Goal: Task Accomplishment & Management: Complete application form

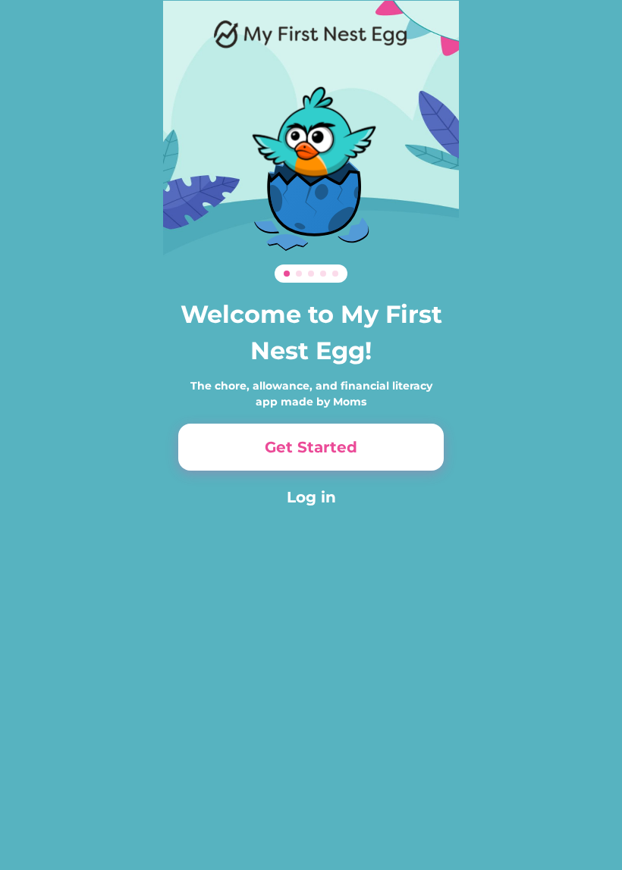
click at [433, 439] on button "Get Started" at bounding box center [310, 447] width 265 height 47
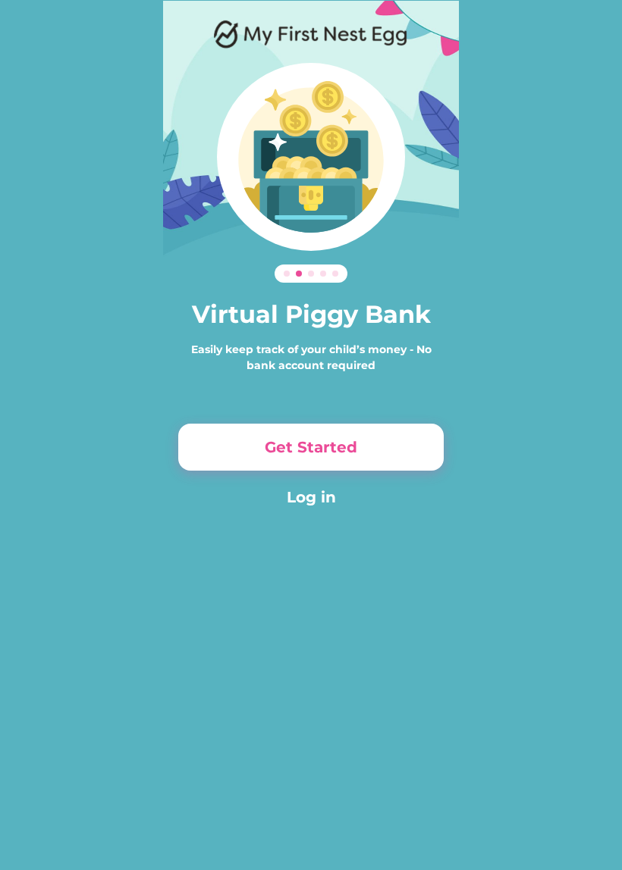
click at [415, 446] on button "Get Started" at bounding box center [310, 447] width 265 height 47
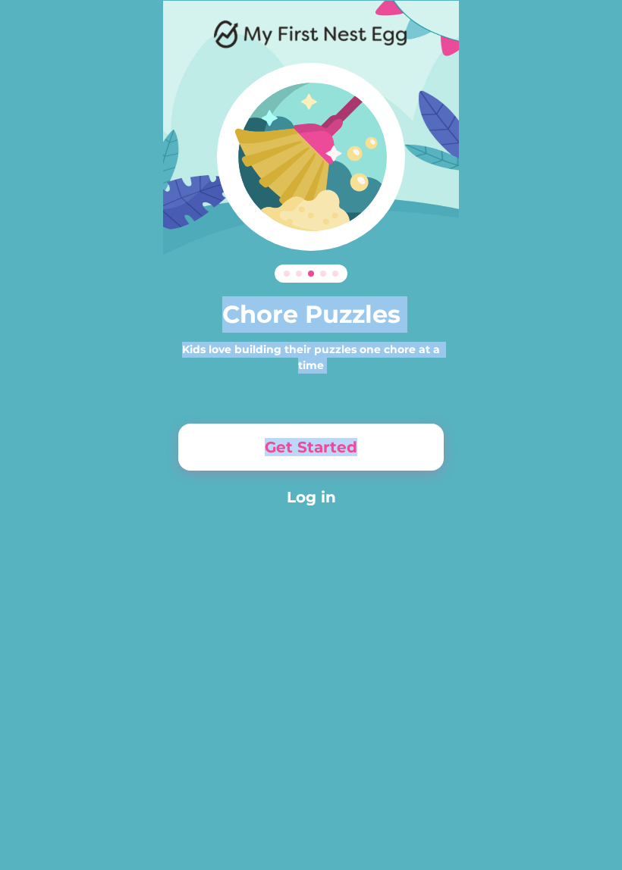
click at [498, 456] on div "Chore Puzzles Kids love building their puzzles one chore at a time Get Started …" at bounding box center [311, 275] width 622 height 550
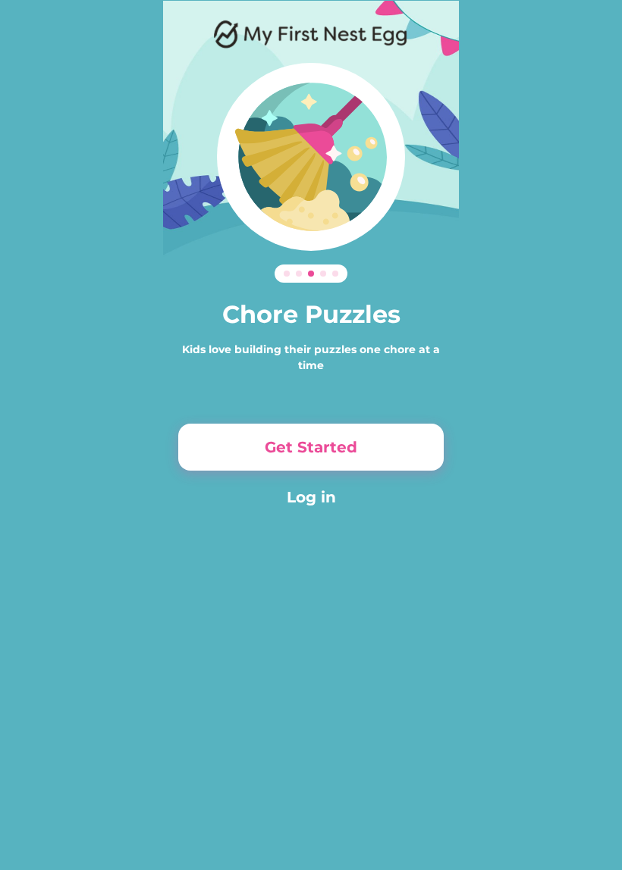
click at [384, 449] on button "Get Started" at bounding box center [310, 447] width 265 height 47
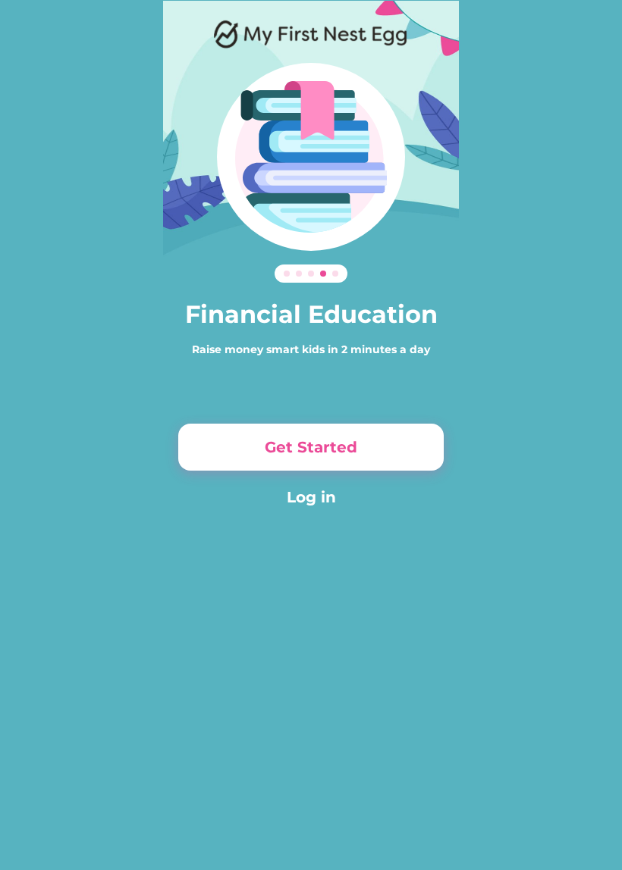
click at [406, 439] on button "Get Started" at bounding box center [310, 447] width 265 height 47
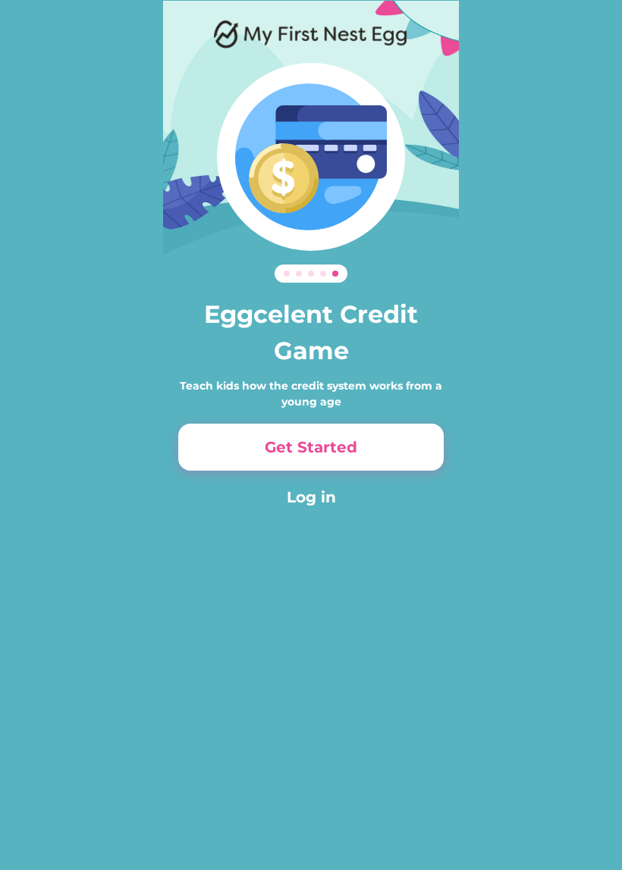
click at [405, 449] on button "Get Started" at bounding box center [310, 447] width 265 height 47
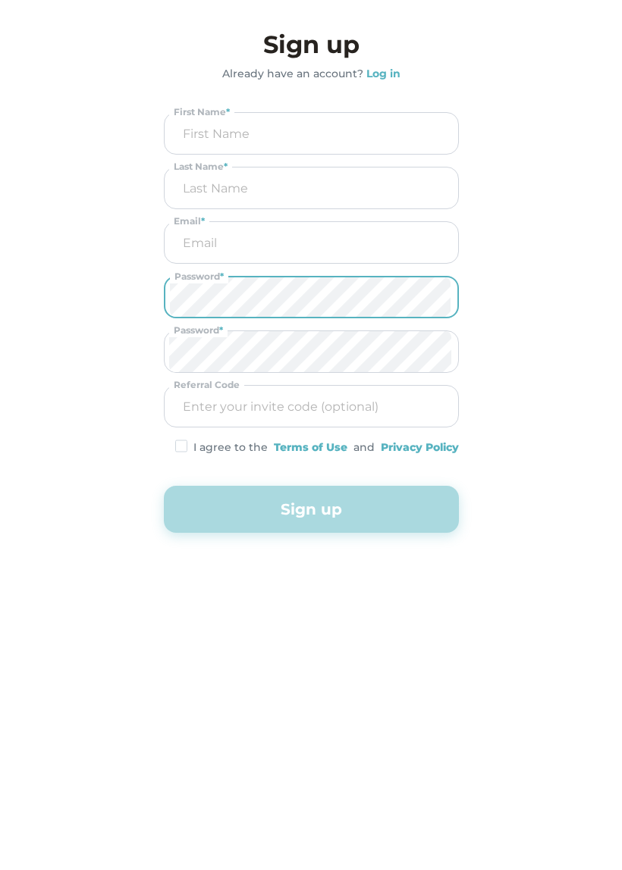
click at [581, 535] on div "Eggcelent Credit Game Teach kids how the credit system works from a young age G…" at bounding box center [311, 320] width 622 height 640
click at [559, 554] on div "Eggcelent Credit Game Teach kids how the credit system works from a young age G…" at bounding box center [311, 320] width 622 height 640
click at [419, 519] on button "Sign up" at bounding box center [311, 509] width 295 height 47
click at [429, 526] on button "Sign up" at bounding box center [311, 509] width 295 height 47
click at [349, 108] on div "Sign up Already have an account? Log in First Name * Last Name * Email * Passwo…" at bounding box center [311, 280] width 295 height 506
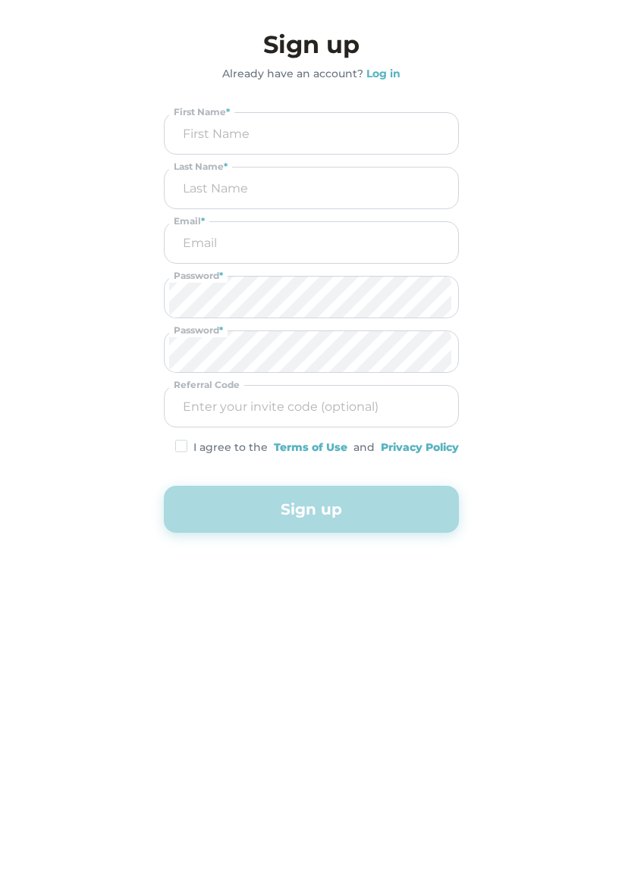
click at [372, 129] on input "input" at bounding box center [311, 133] width 284 height 41
